Goal: Information Seeking & Learning: Learn about a topic

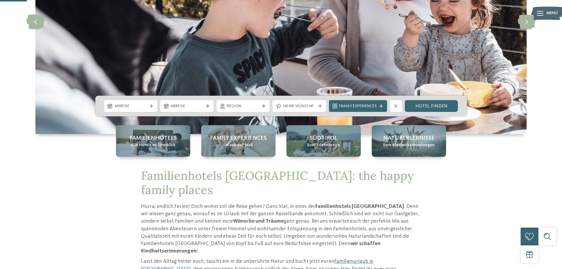
scroll to position [148, 0]
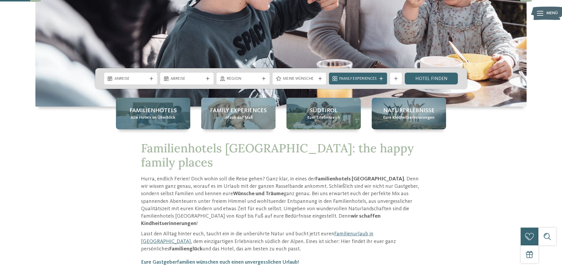
click at [140, 115] on span "Alle Hotels im Überblick" at bounding box center [153, 118] width 45 height 6
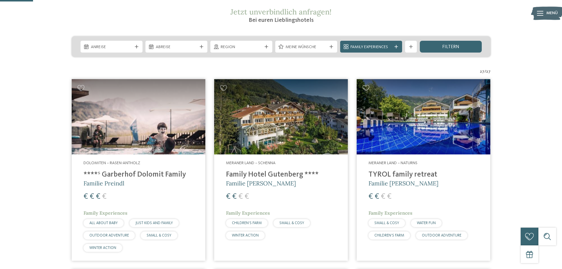
scroll to position [118, 0]
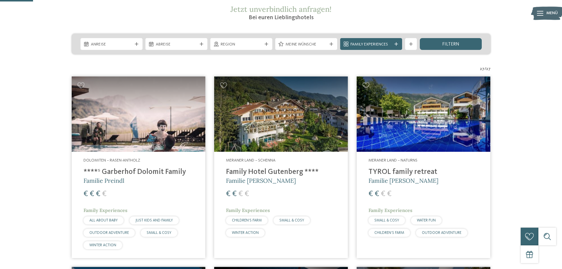
click at [399, 150] on img at bounding box center [424, 113] width 134 height 75
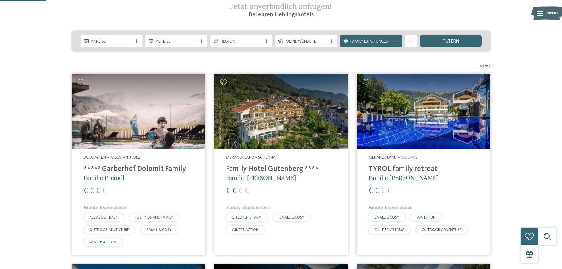
scroll to position [59, 0]
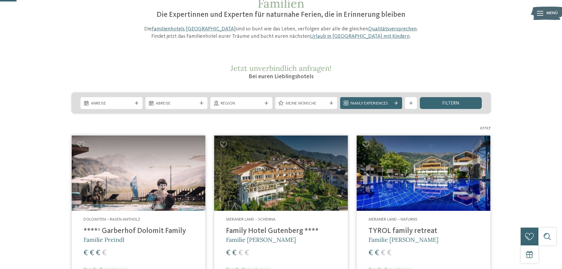
click at [427, 165] on img at bounding box center [424, 172] width 134 height 75
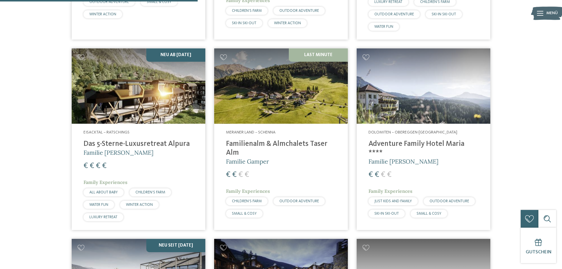
scroll to position [708, 0]
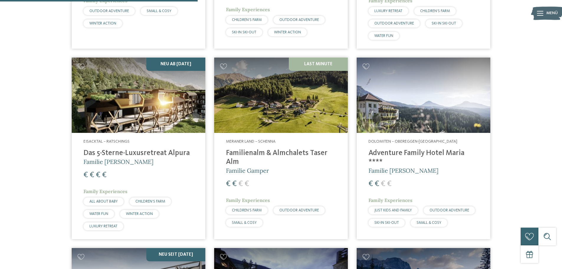
click at [116, 117] on img at bounding box center [139, 95] width 134 height 75
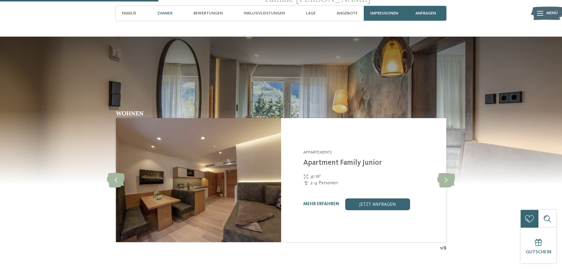
scroll to position [413, 0]
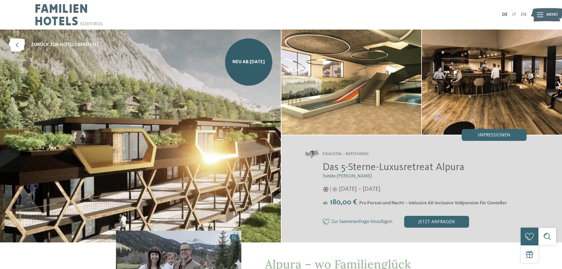
click at [232, 106] on img at bounding box center [140, 136] width 281 height 213
click at [355, 77] on img at bounding box center [352, 82] width 140 height 105
click at [239, 71] on link "Neu ab November 2025" at bounding box center [248, 61] width 47 height 47
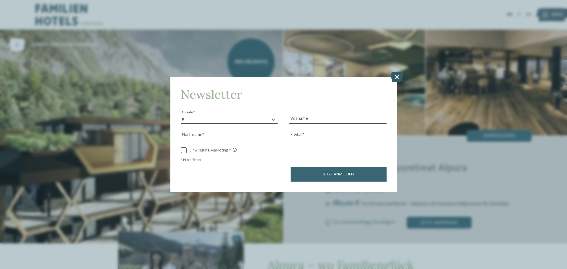
click at [396, 74] on icon at bounding box center [396, 77] width 13 height 10
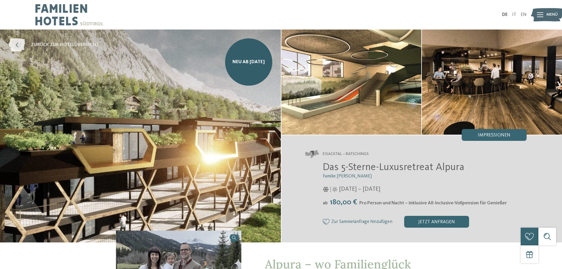
drag, startPoint x: 16, startPoint y: 46, endPoint x: 20, endPoint y: 47, distance: 4.6
click at [16, 46] on icon at bounding box center [17, 44] width 16 height 13
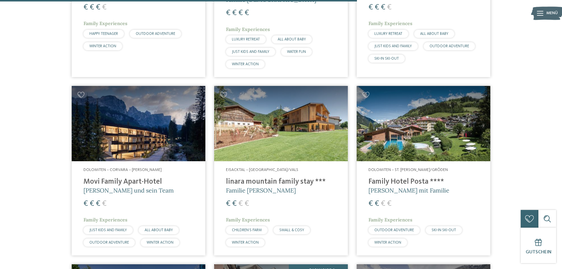
scroll to position [1299, 0]
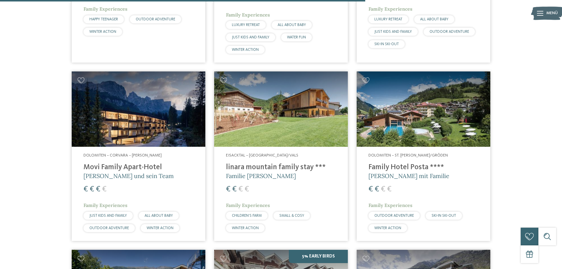
click at [260, 115] on img at bounding box center [281, 108] width 134 height 75
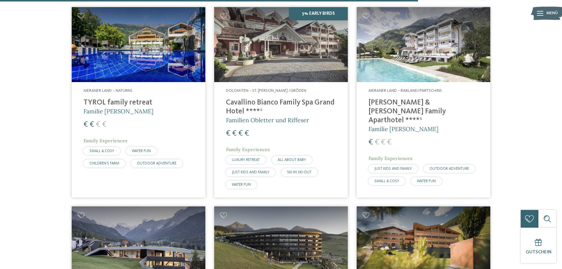
scroll to position [1476, 0]
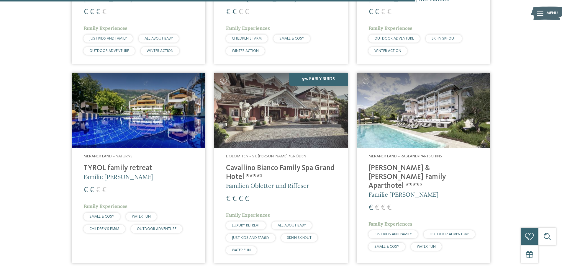
click at [406, 109] on img at bounding box center [424, 110] width 134 height 75
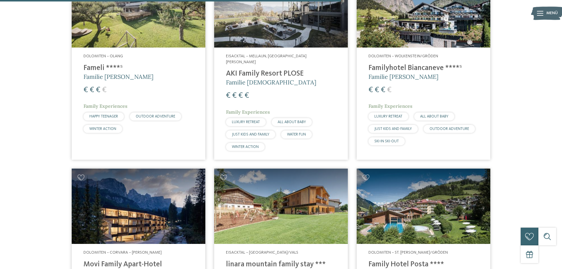
scroll to position [0, 0]
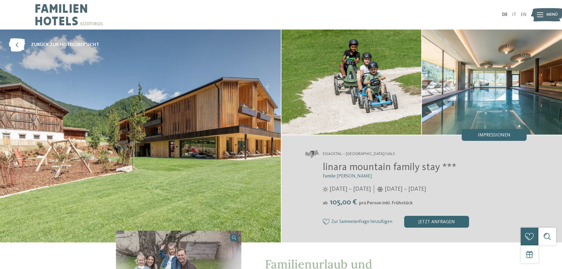
click at [204, 115] on img at bounding box center [140, 136] width 281 height 213
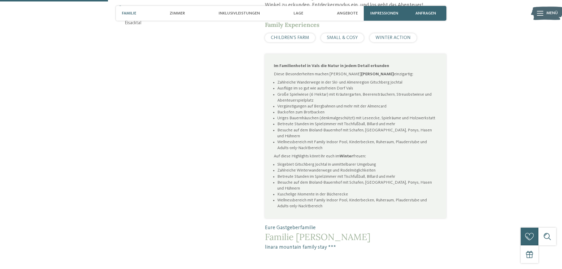
scroll to position [413, 0]
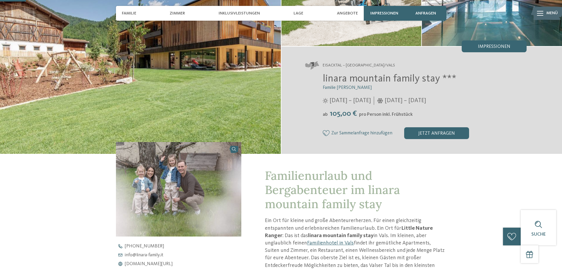
click at [218, 91] on img at bounding box center [140, 47] width 281 height 213
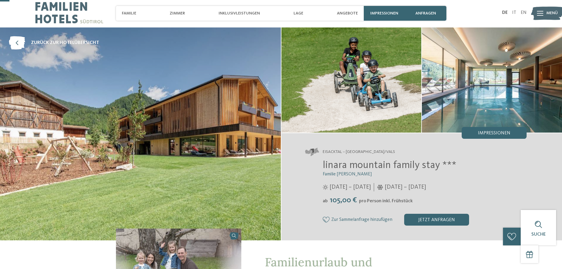
scroll to position [0, 0]
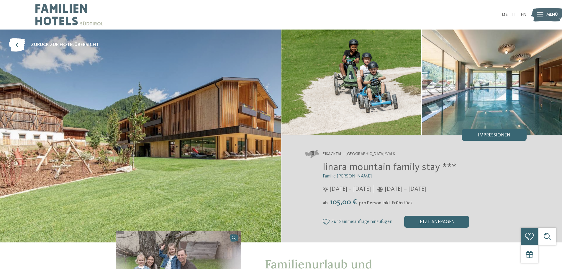
click at [304, 86] on img at bounding box center [352, 82] width 140 height 105
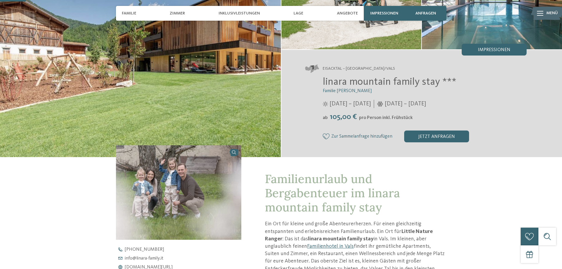
scroll to position [89, 0]
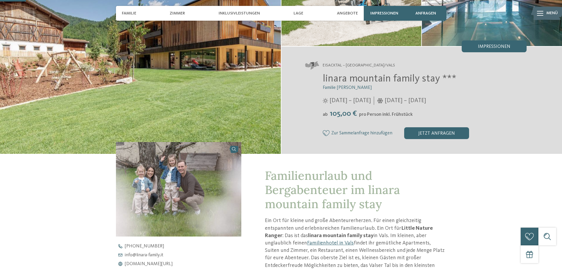
click at [171, 182] on img at bounding box center [179, 189] width 126 height 94
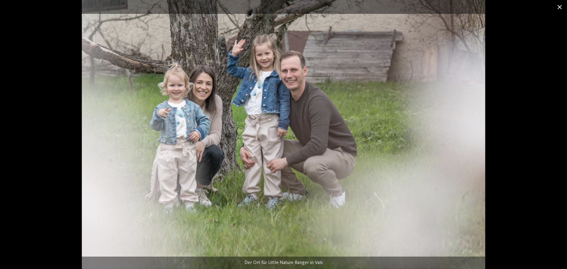
click at [559, 6] on span at bounding box center [559, 7] width 15 height 14
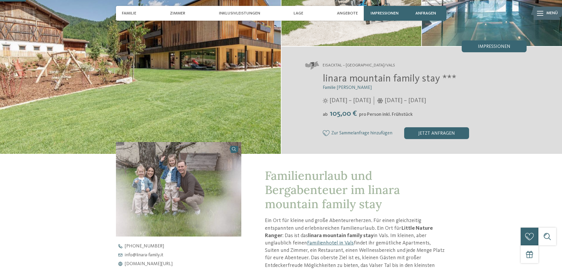
click at [185, 74] on img at bounding box center [140, 47] width 281 height 213
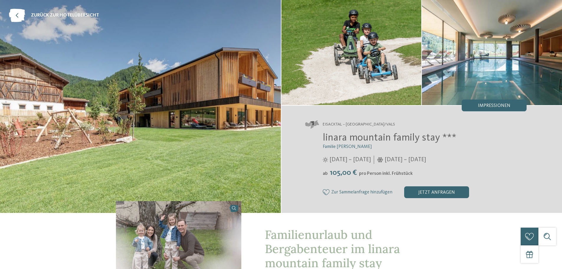
scroll to position [0, 0]
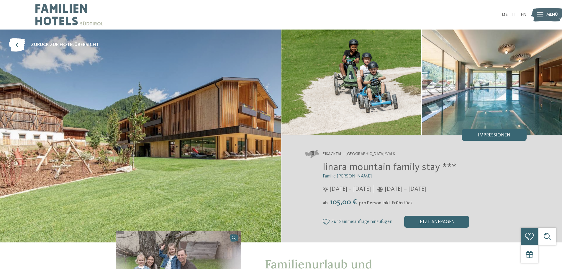
click at [181, 69] on img at bounding box center [140, 136] width 281 height 213
click at [201, 63] on img at bounding box center [140, 136] width 281 height 213
click at [497, 132] on div "Impressionen" at bounding box center [494, 135] width 65 height 12
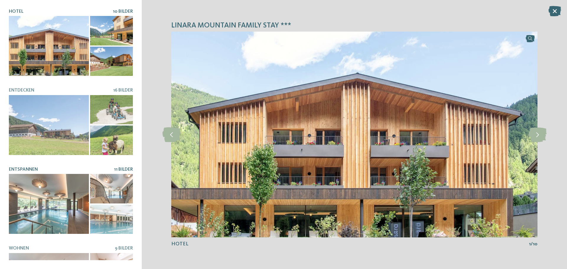
click at [34, 174] on div at bounding box center [49, 204] width 80 height 60
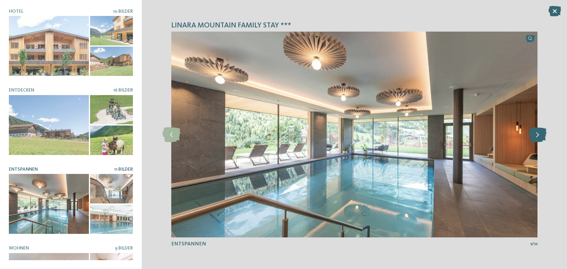
click at [541, 136] on icon at bounding box center [537, 134] width 18 height 15
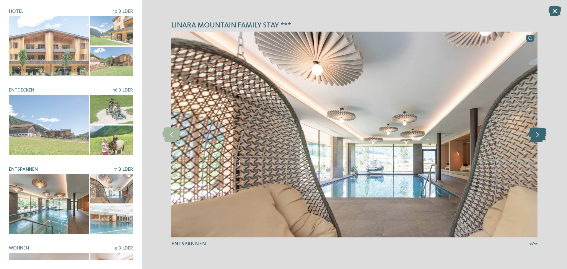
click at [541, 136] on icon at bounding box center [537, 134] width 18 height 15
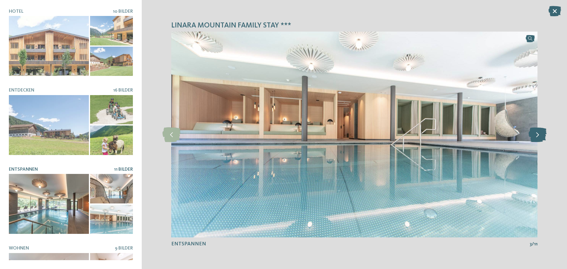
click at [541, 136] on icon at bounding box center [537, 134] width 18 height 15
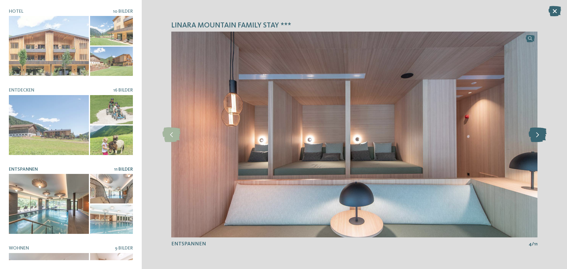
click at [541, 136] on icon at bounding box center [537, 134] width 18 height 15
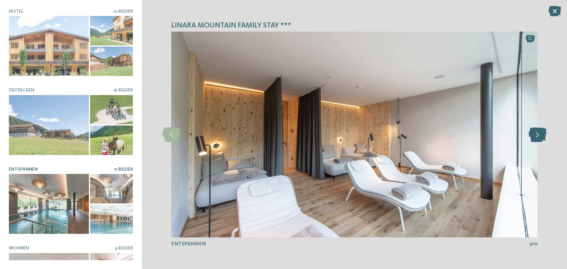
click at [541, 136] on icon at bounding box center [537, 134] width 18 height 15
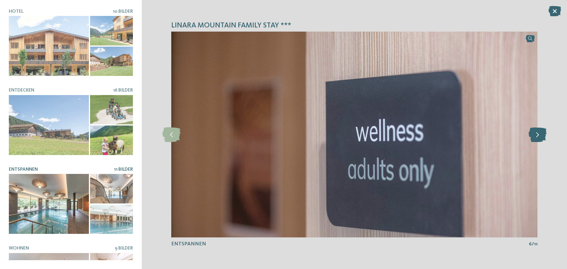
click at [541, 136] on icon at bounding box center [537, 134] width 18 height 15
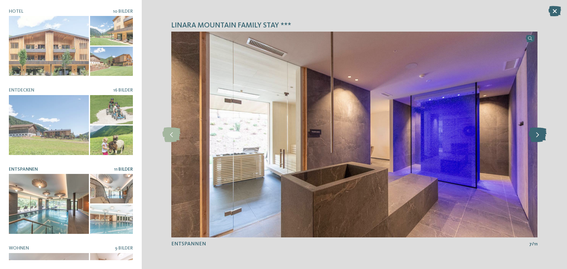
click at [541, 136] on icon at bounding box center [537, 134] width 18 height 15
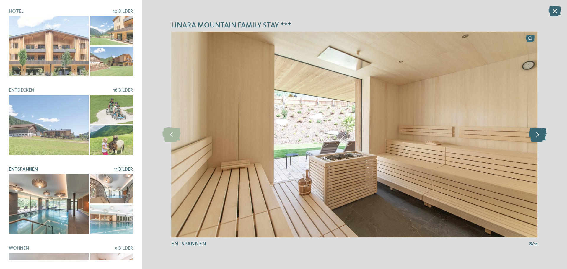
click at [541, 136] on icon at bounding box center [537, 134] width 18 height 15
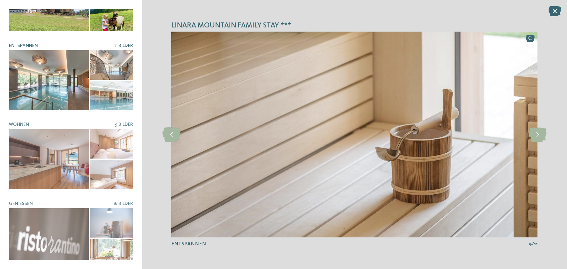
scroll to position [125, 0]
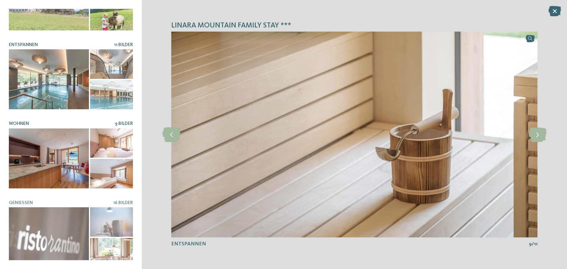
click at [73, 132] on div at bounding box center [49, 158] width 80 height 60
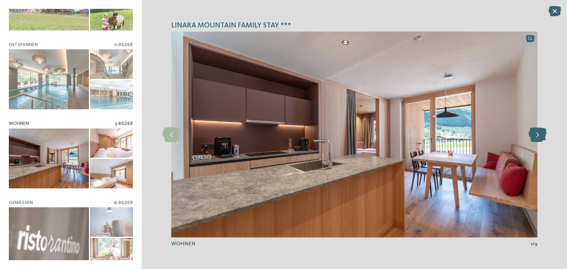
click at [543, 133] on icon at bounding box center [537, 134] width 18 height 15
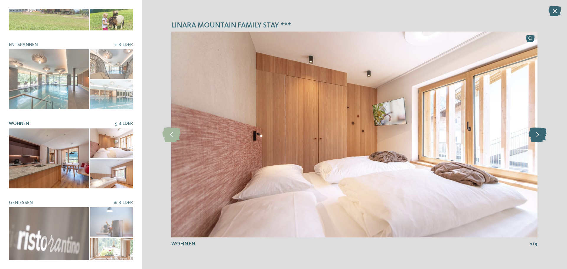
click at [542, 133] on icon at bounding box center [537, 134] width 18 height 15
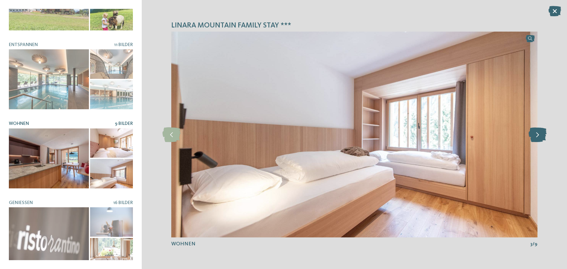
click at [542, 133] on icon at bounding box center [537, 134] width 18 height 15
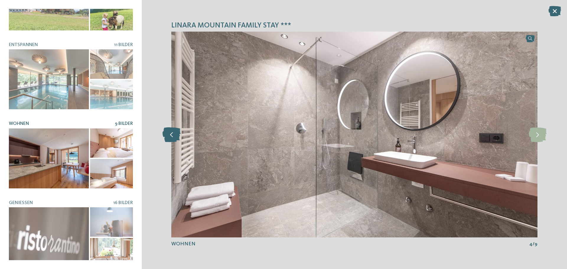
click at [169, 136] on icon at bounding box center [171, 134] width 18 height 15
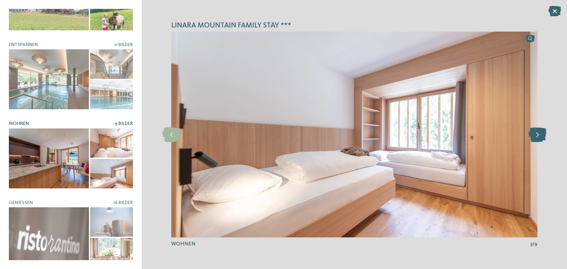
click at [539, 139] on icon at bounding box center [537, 134] width 18 height 15
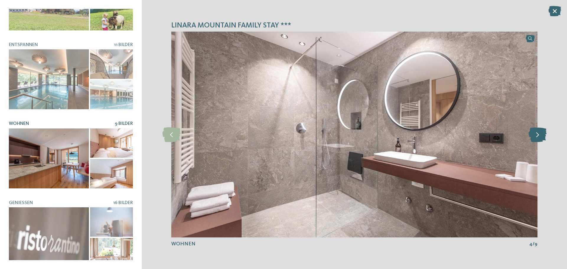
click at [539, 139] on icon at bounding box center [537, 134] width 18 height 15
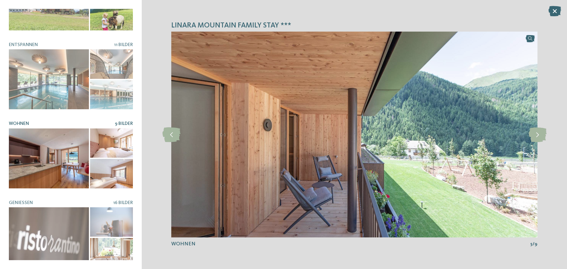
scroll to position [95, 0]
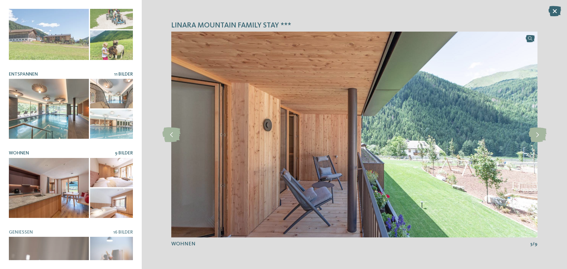
click at [68, 129] on div at bounding box center [49, 109] width 80 height 60
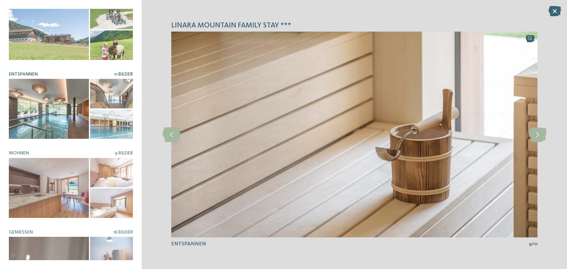
click at [109, 88] on div at bounding box center [111, 94] width 43 height 30
click at [52, 108] on div at bounding box center [49, 109] width 80 height 60
click at [540, 136] on icon at bounding box center [537, 134] width 18 height 15
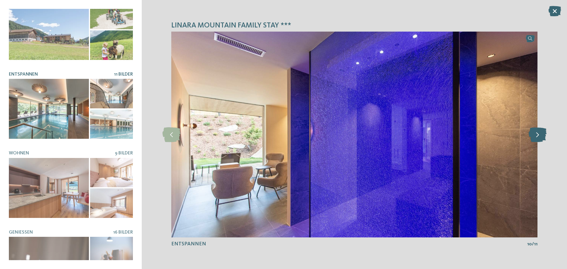
click at [540, 136] on icon at bounding box center [537, 134] width 18 height 15
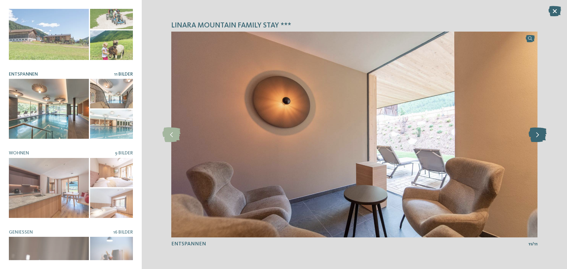
click at [540, 136] on icon at bounding box center [537, 134] width 18 height 15
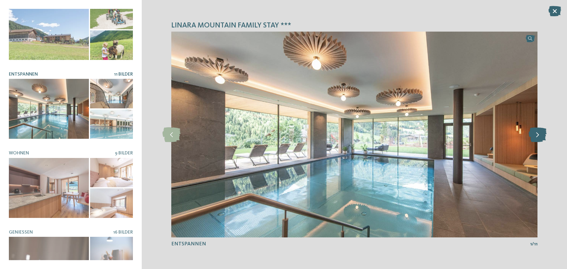
click at [540, 136] on icon at bounding box center [537, 134] width 18 height 15
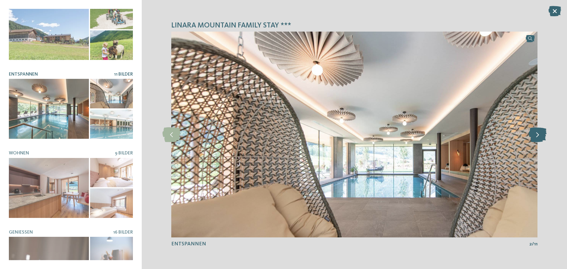
click at [540, 136] on icon at bounding box center [537, 134] width 18 height 15
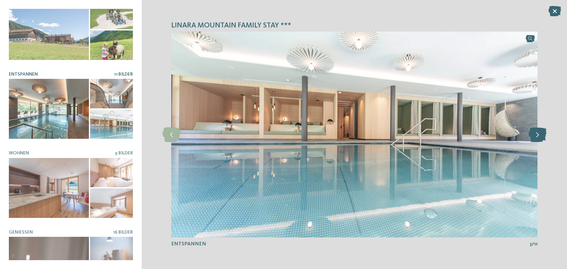
click at [540, 136] on icon at bounding box center [537, 134] width 18 height 15
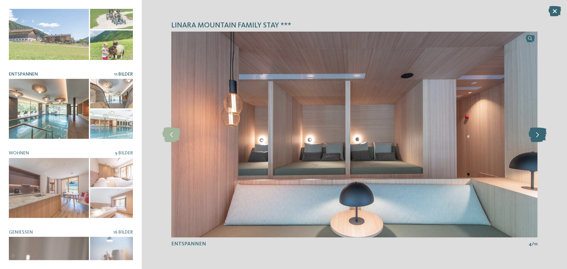
click at [540, 136] on icon at bounding box center [537, 134] width 18 height 15
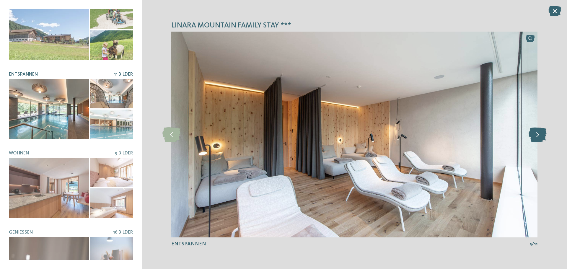
click at [540, 136] on icon at bounding box center [537, 134] width 18 height 15
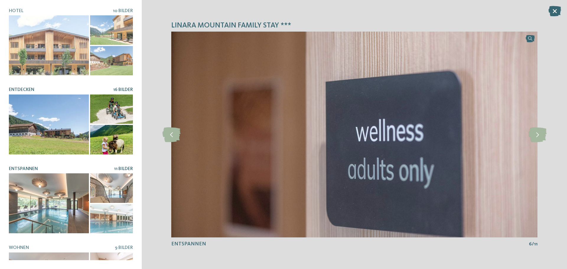
scroll to position [0, 0]
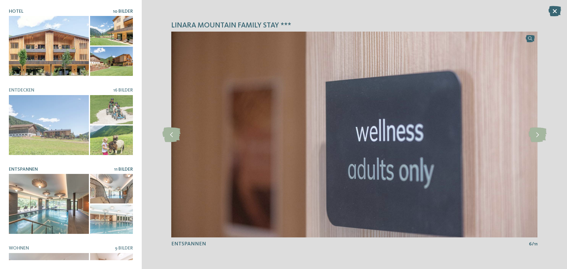
click at [54, 53] on div at bounding box center [49, 46] width 80 height 60
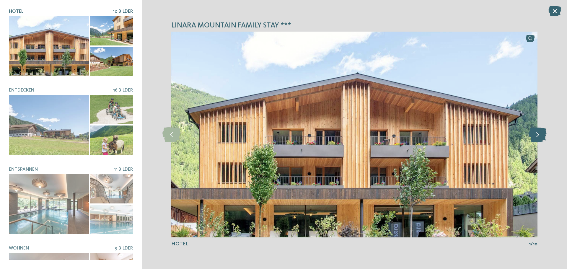
click at [541, 133] on icon at bounding box center [537, 134] width 18 height 15
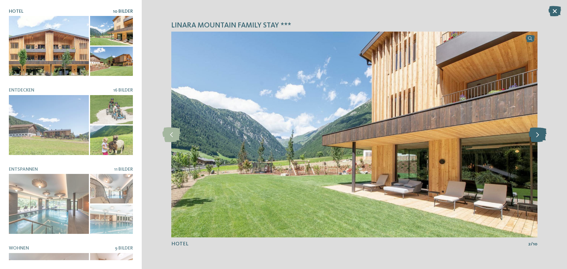
click at [541, 133] on icon at bounding box center [537, 134] width 18 height 15
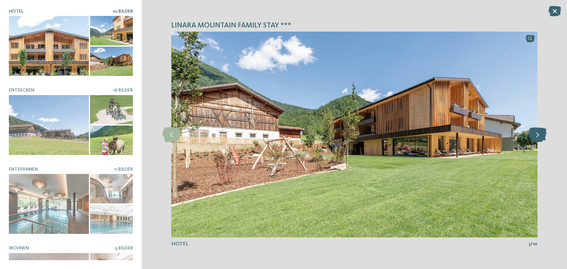
click at [540, 133] on icon at bounding box center [537, 134] width 18 height 15
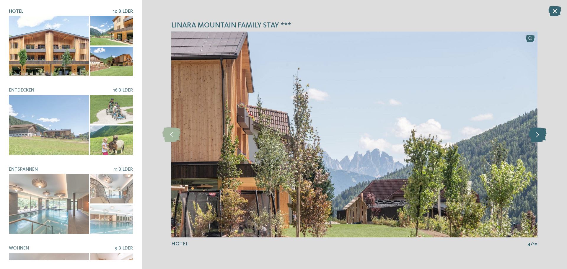
click at [540, 133] on icon at bounding box center [537, 134] width 18 height 15
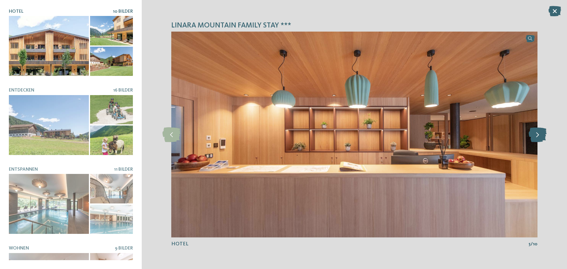
click at [540, 133] on icon at bounding box center [537, 134] width 18 height 15
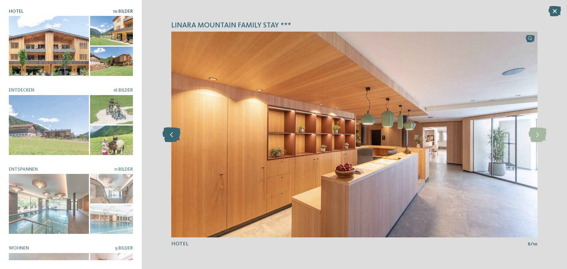
click at [174, 140] on icon at bounding box center [171, 134] width 18 height 15
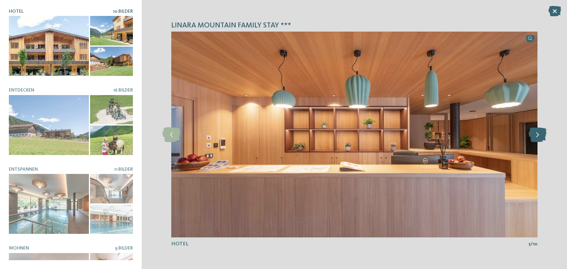
click at [531, 138] on icon at bounding box center [537, 134] width 18 height 15
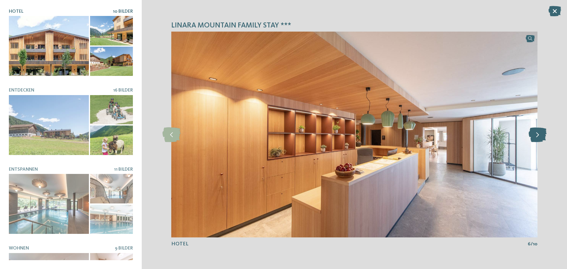
click at [531, 138] on icon at bounding box center [537, 134] width 18 height 15
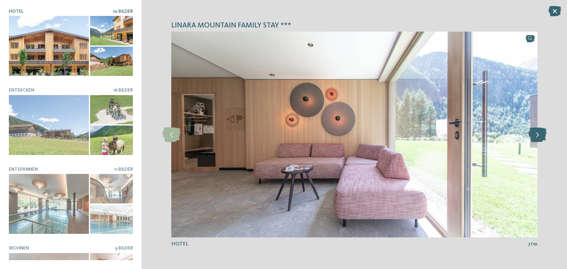
click at [531, 138] on icon at bounding box center [537, 134] width 18 height 15
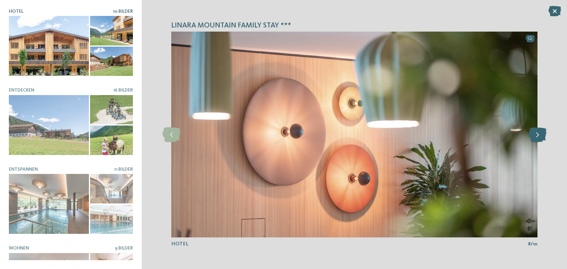
click at [531, 138] on icon at bounding box center [537, 134] width 18 height 15
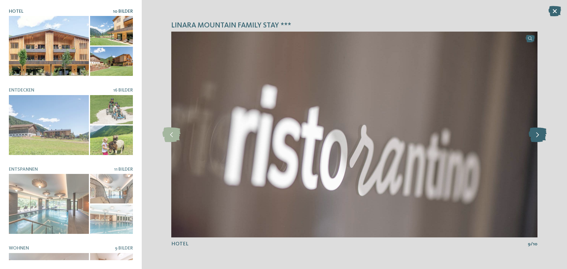
click at [531, 138] on icon at bounding box center [537, 134] width 18 height 15
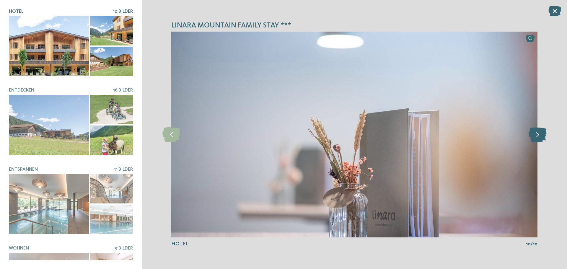
click at [531, 138] on icon at bounding box center [537, 134] width 18 height 15
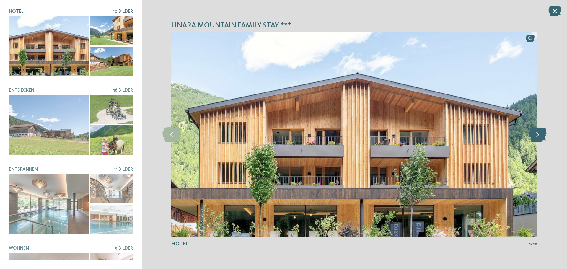
click at [531, 138] on icon at bounding box center [537, 134] width 18 height 15
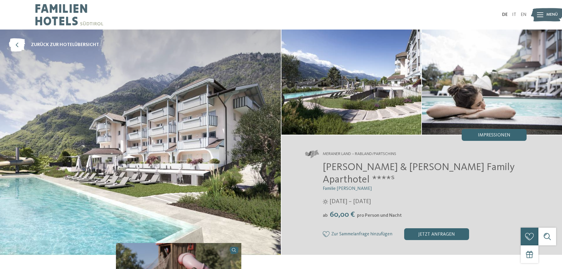
click at [205, 120] on img at bounding box center [140, 142] width 281 height 225
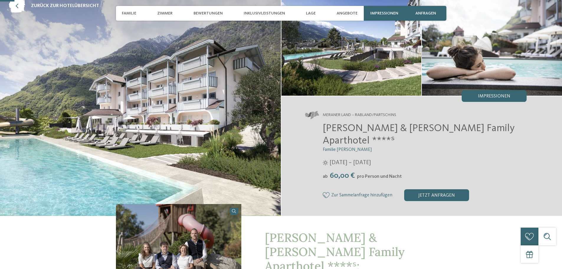
scroll to position [89, 0]
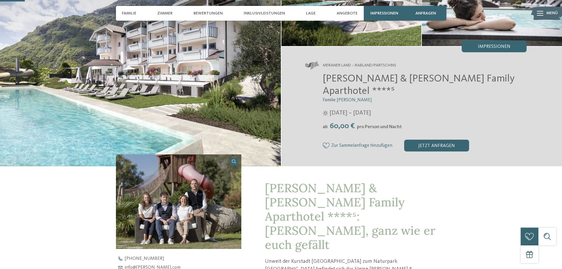
click at [215, 181] on img at bounding box center [179, 201] width 126 height 94
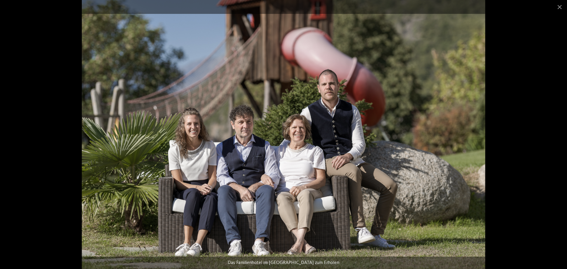
click at [562, 124] on div at bounding box center [283, 134] width 567 height 269
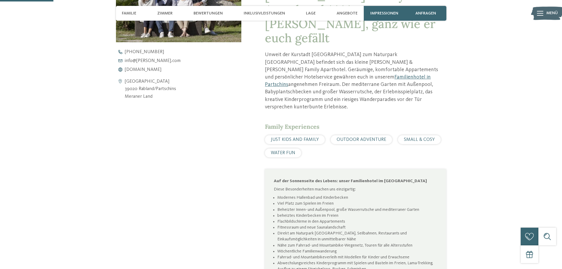
scroll to position [59, 0]
